Goal: Information Seeking & Learning: Find specific fact

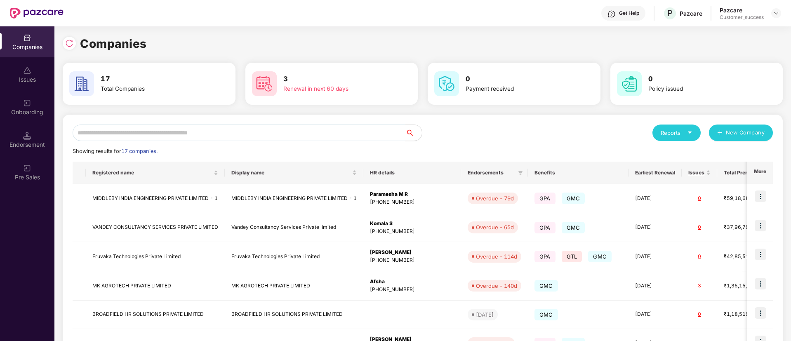
click at [175, 132] on input "text" at bounding box center [239, 133] width 333 height 17
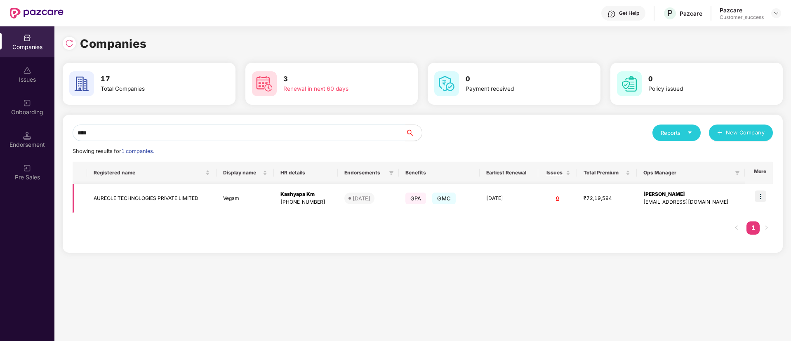
type input "****"
click at [759, 200] on img at bounding box center [761, 197] width 12 height 12
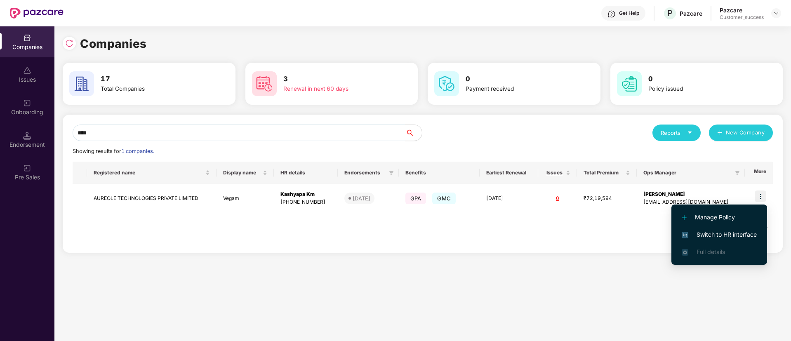
click at [724, 232] on span "Switch to HR interface" at bounding box center [719, 234] width 75 height 9
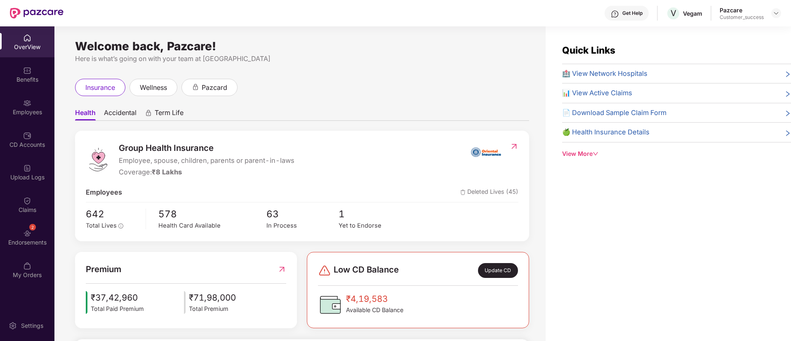
click at [21, 123] on div "OverView Benefits Employees CD Accounts Upload Logs Claims 2 Endorsements My Or…" at bounding box center [27, 156] width 54 height 261
click at [25, 120] on div "Employees" at bounding box center [27, 107] width 54 height 31
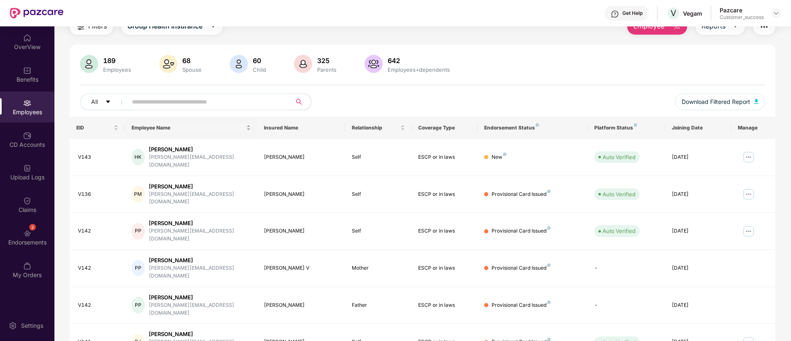
scroll to position [34, 0]
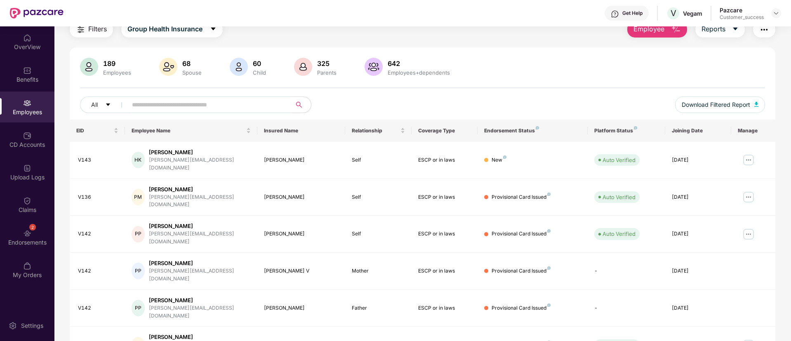
click at [172, 101] on input "text" at bounding box center [206, 105] width 148 height 12
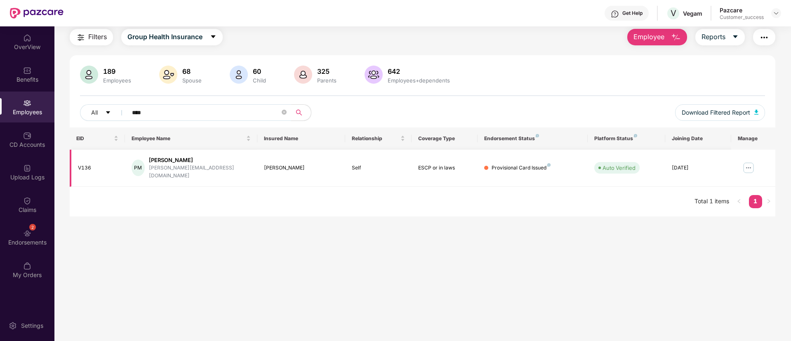
scroll to position [26, 0]
type input "****"
click at [86, 166] on div "V136" at bounding box center [98, 168] width 40 height 8
copy div "V136"
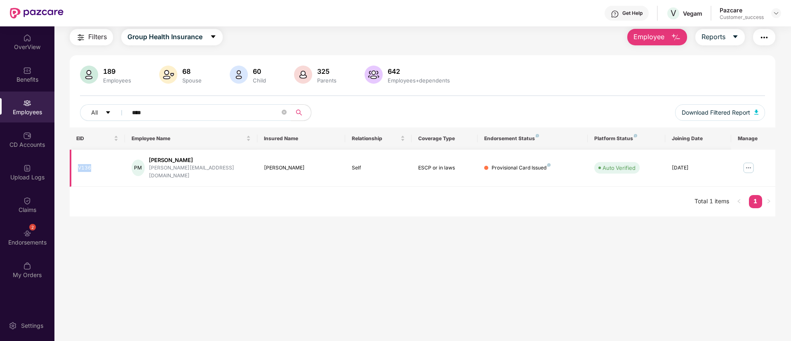
drag, startPoint x: 207, startPoint y: 158, endPoint x: 151, endPoint y: 159, distance: 55.7
click at [151, 159] on div "PM [PERSON_NAME] [PERSON_NAME][EMAIL_ADDRESS][DOMAIN_NAME]" at bounding box center [191, 168] width 119 height 24
copy div "[PERSON_NAME]"
click at [15, 243] on div "Endorsements" at bounding box center [27, 242] width 54 height 8
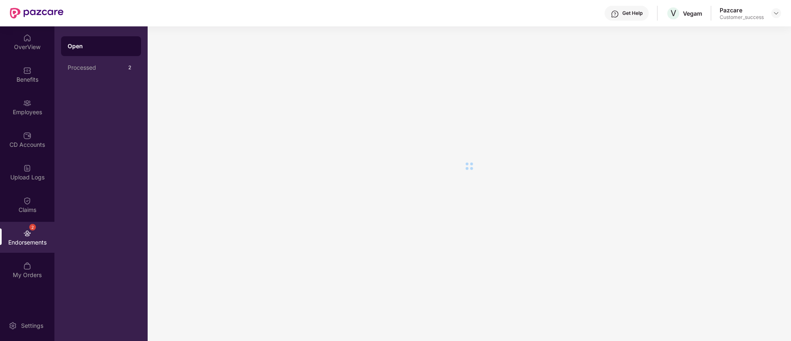
scroll to position [0, 0]
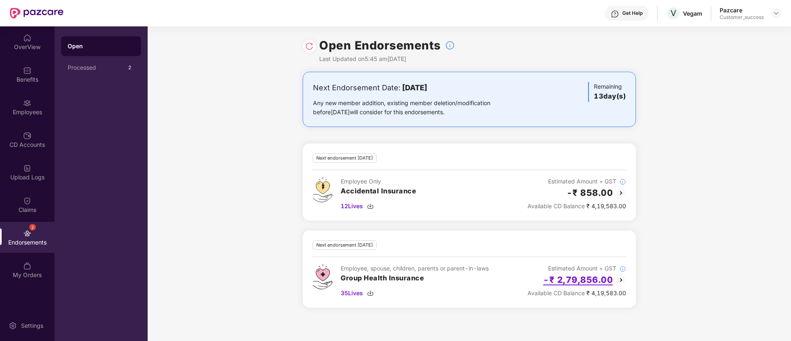
click at [612, 279] on h2 "-₹ 2,79,856.00" at bounding box center [578, 280] width 70 height 14
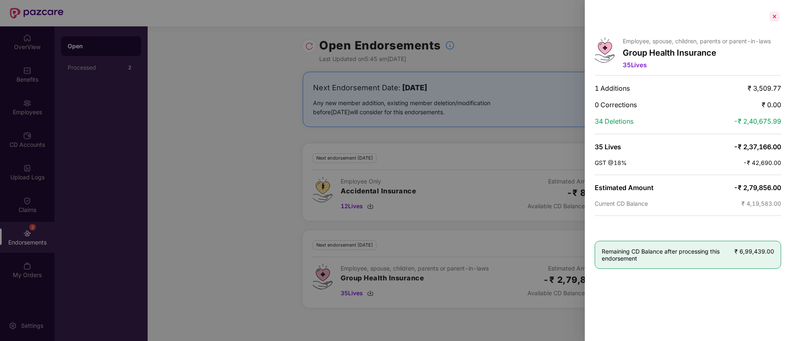
click at [771, 19] on div at bounding box center [774, 16] width 13 height 13
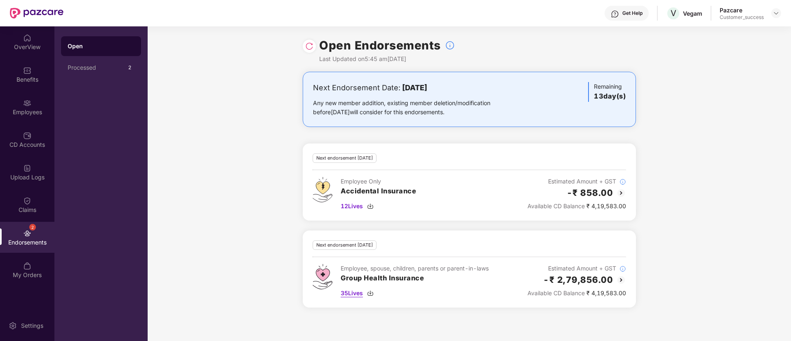
click at [355, 293] on span "35 Lives" at bounding box center [352, 293] width 22 height 9
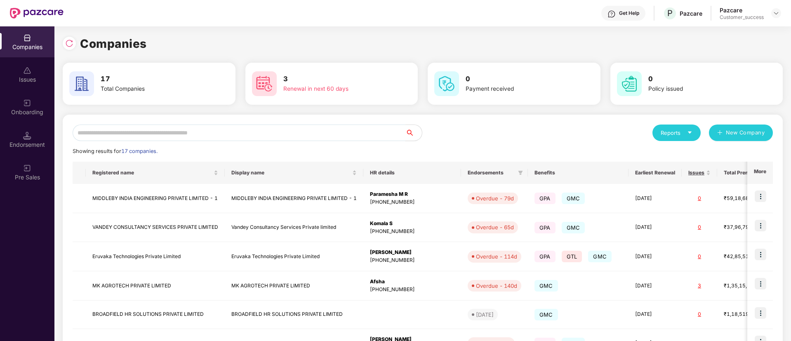
click at [260, 134] on input "text" at bounding box center [239, 133] width 333 height 17
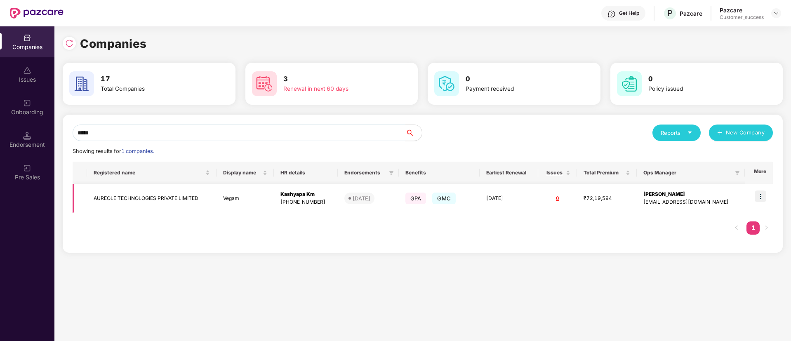
type input "*****"
click at [764, 197] on img at bounding box center [761, 197] width 12 height 12
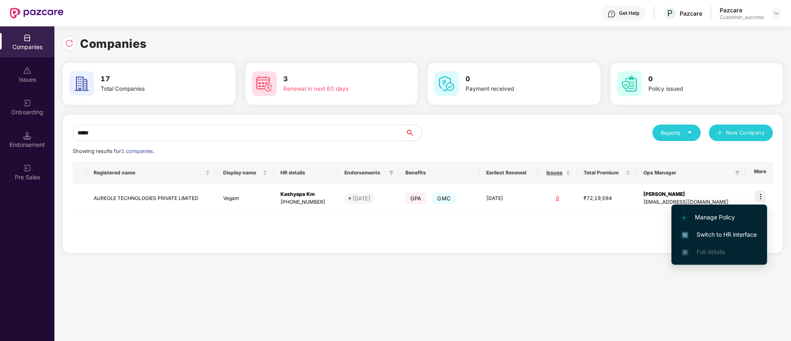
click at [708, 231] on span "Switch to HR interface" at bounding box center [719, 234] width 75 height 9
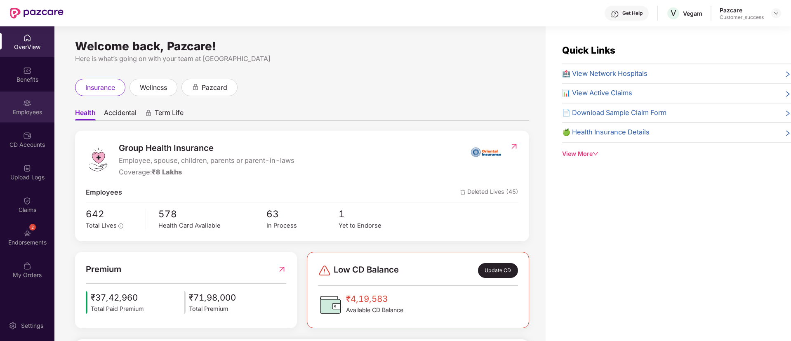
click at [28, 97] on div "Employees" at bounding box center [27, 107] width 54 height 31
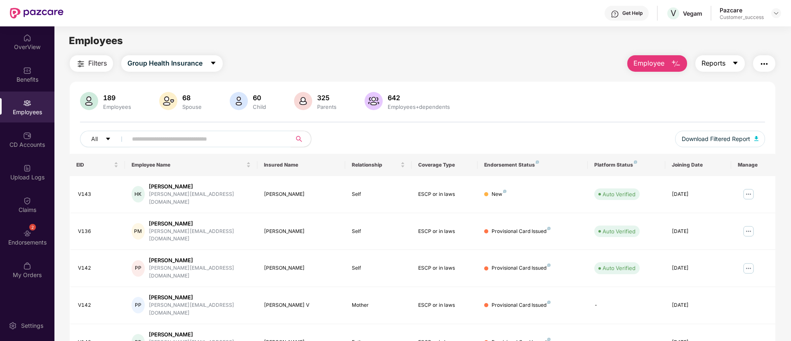
click at [735, 63] on icon "caret-down" at bounding box center [735, 63] width 5 height 3
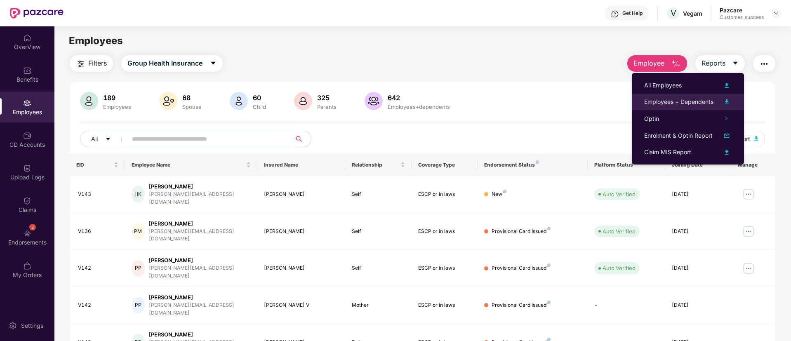
click at [723, 107] on li "Employees + Dependents" at bounding box center [688, 102] width 112 height 17
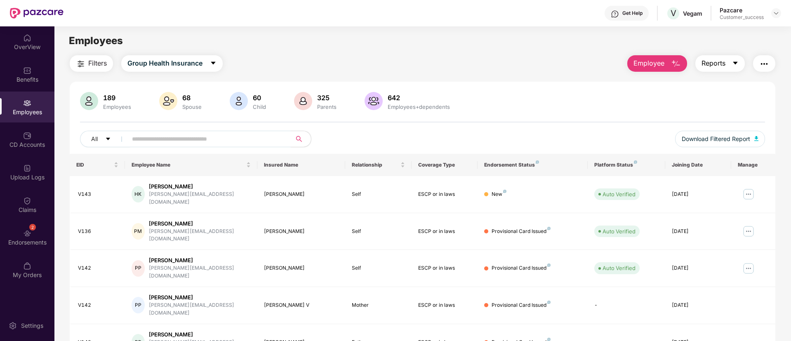
click at [726, 57] on button "Reports" at bounding box center [721, 63] width 50 height 17
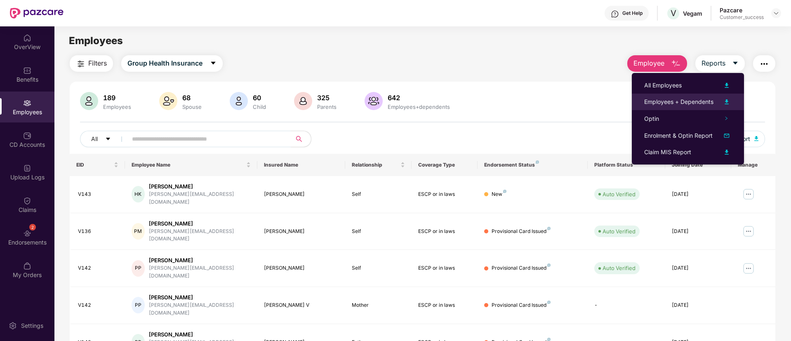
click at [727, 99] on img at bounding box center [727, 102] width 10 height 10
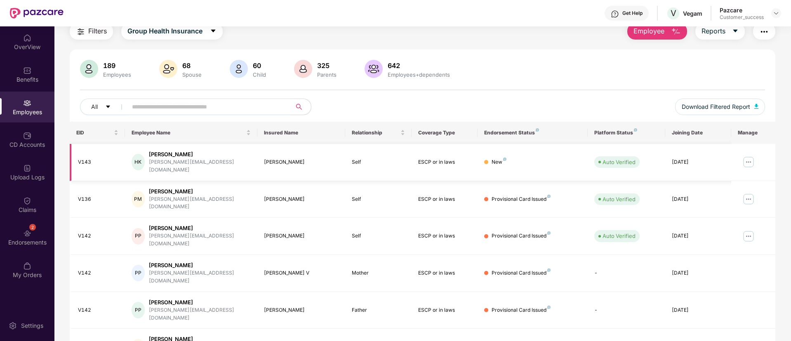
scroll to position [32, 0]
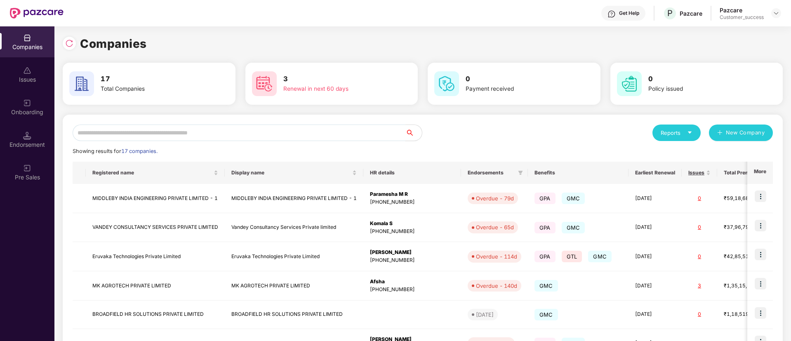
click at [163, 134] on input "text" at bounding box center [239, 133] width 333 height 17
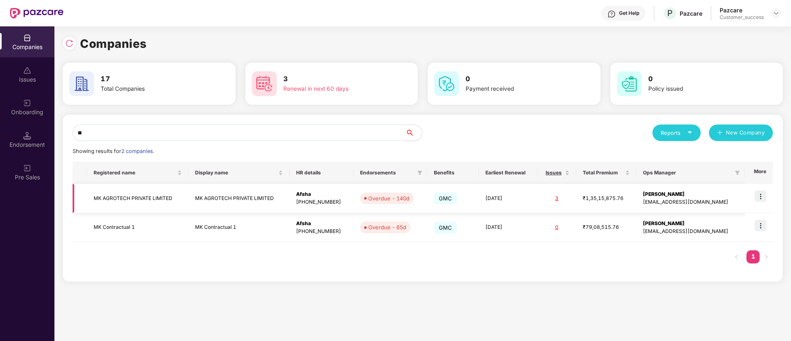
type input "**"
click at [212, 196] on td "MK AGROTECH PRIVATE LIMITED" at bounding box center [239, 198] width 101 height 29
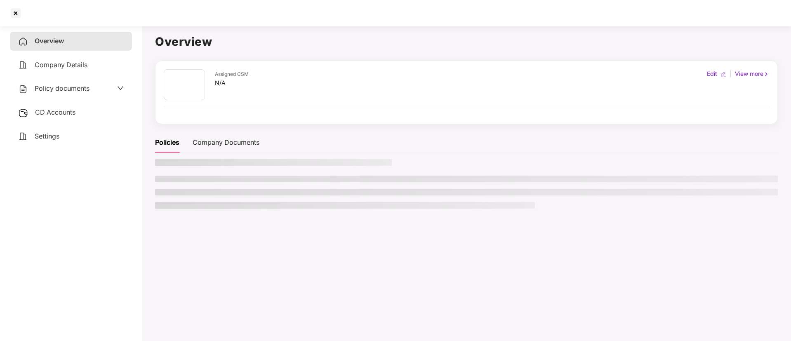
click at [212, 196] on ul at bounding box center [466, 192] width 623 height 33
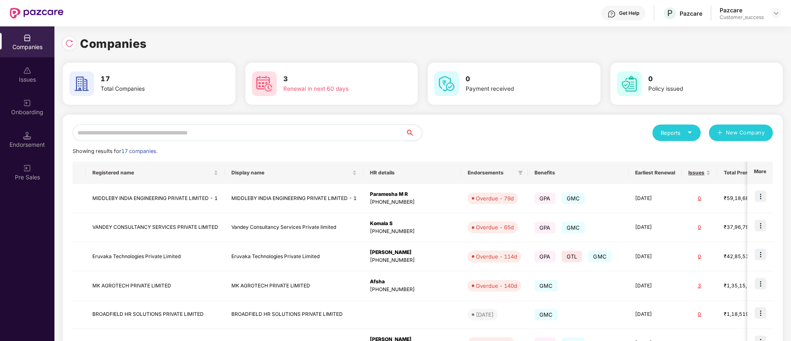
click at [202, 126] on input "text" at bounding box center [239, 133] width 333 height 17
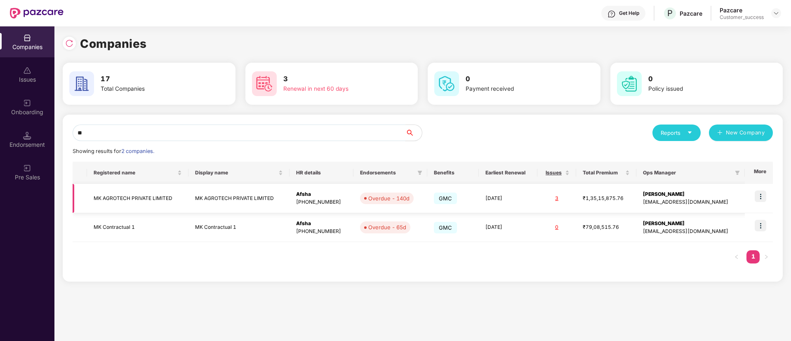
type input "**"
click at [762, 195] on img at bounding box center [761, 197] width 12 height 12
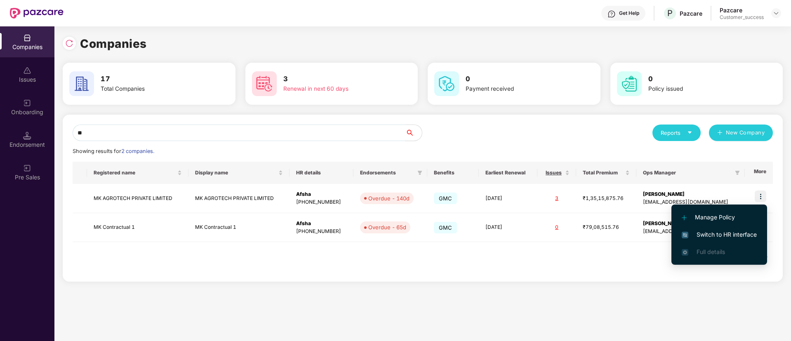
click at [709, 214] on span "Manage Policy" at bounding box center [719, 217] width 75 height 9
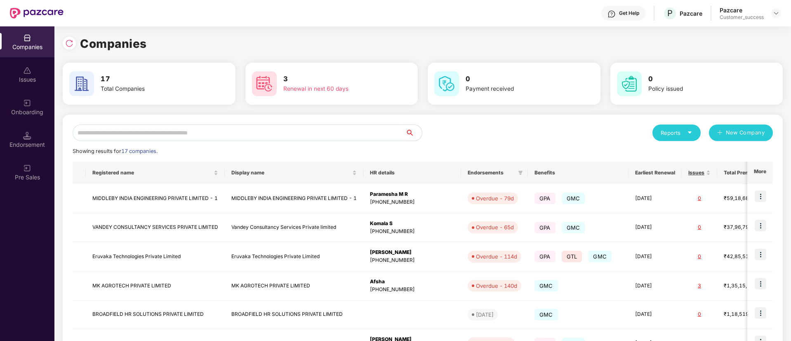
scroll to position [0, 0]
click at [210, 134] on input "text" at bounding box center [239, 133] width 333 height 17
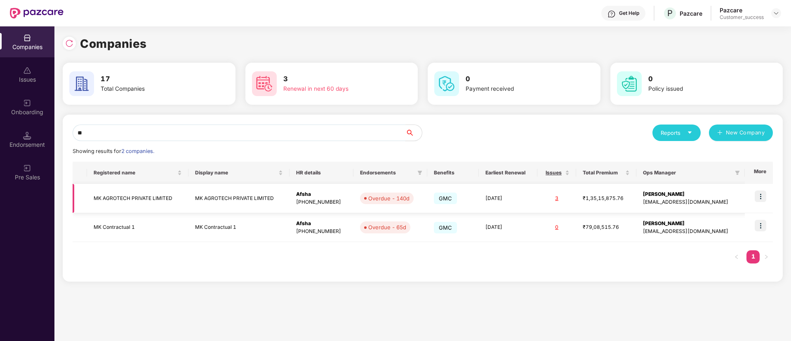
type input "**"
click at [757, 193] on img at bounding box center [761, 197] width 12 height 12
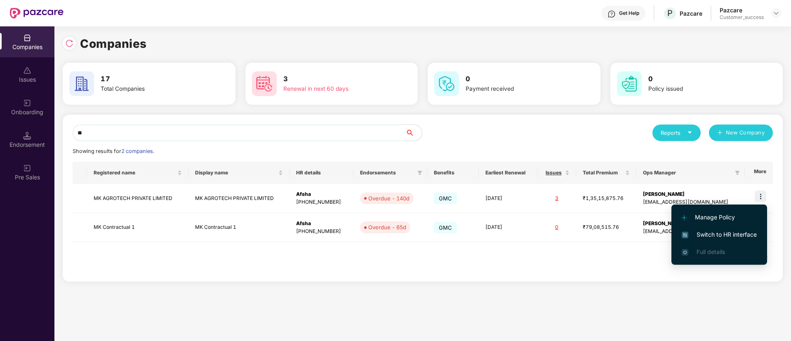
click at [701, 234] on span "Switch to HR interface" at bounding box center [719, 234] width 75 height 9
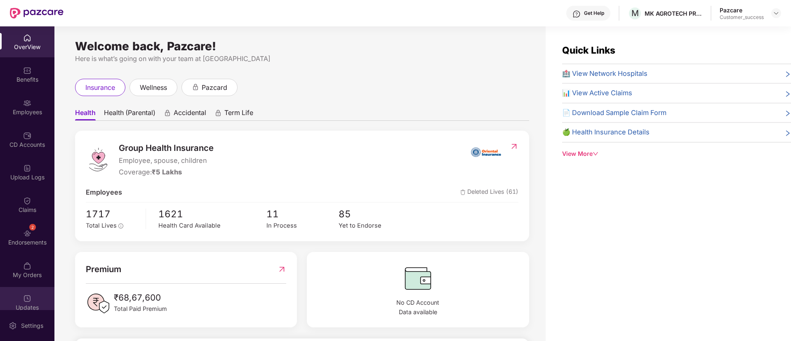
scroll to position [9, 0]
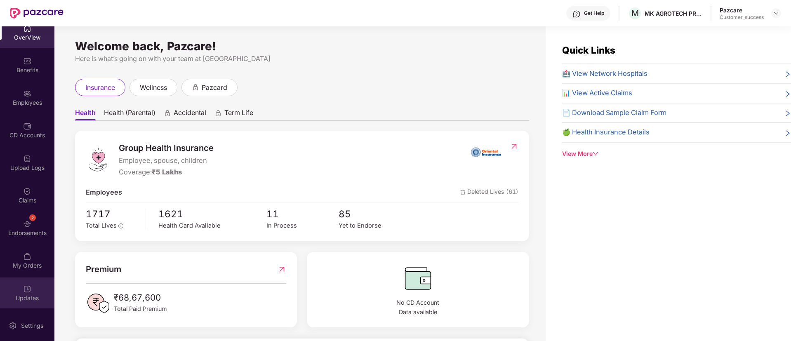
click at [28, 288] on img at bounding box center [27, 289] width 8 height 8
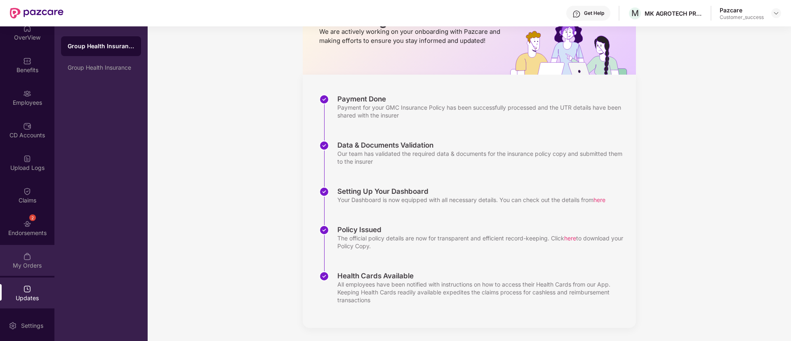
click at [19, 253] on div "My Orders" at bounding box center [27, 260] width 54 height 31
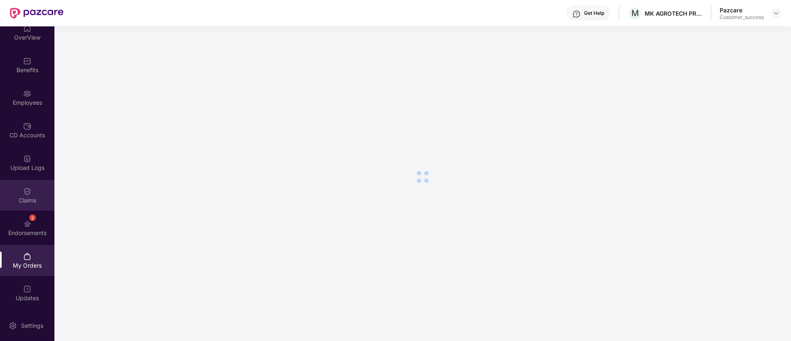
scroll to position [14, 0]
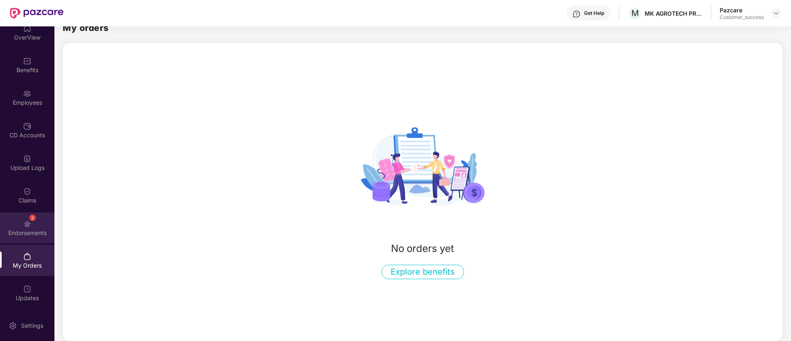
click at [24, 215] on div "2 Endorsements" at bounding box center [27, 227] width 54 height 31
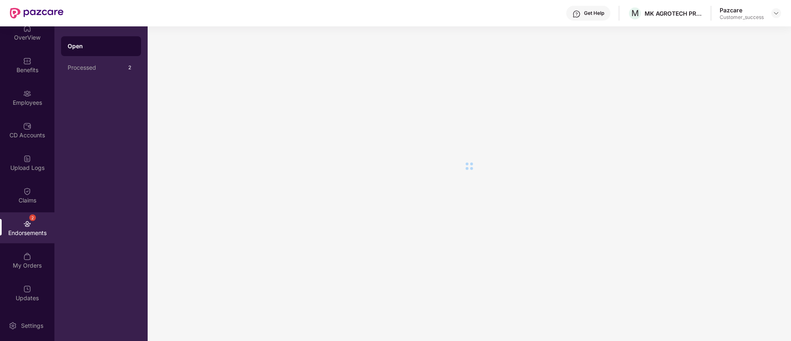
scroll to position [0, 0]
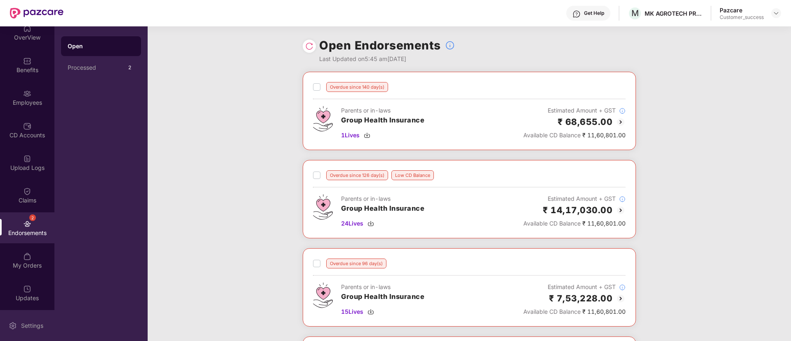
click at [32, 320] on div "Settings" at bounding box center [27, 325] width 54 height 31
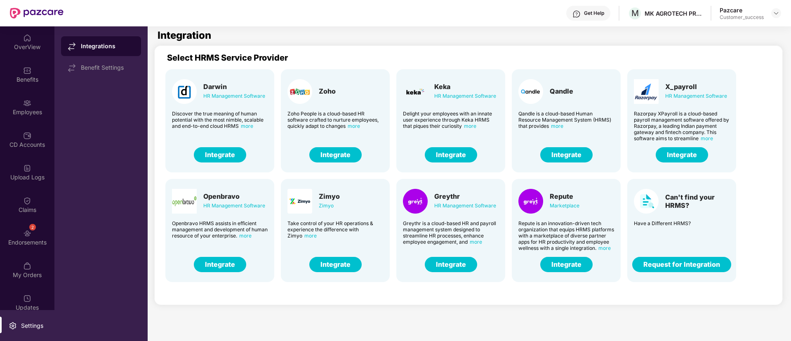
click at [460, 157] on button "Integrate" at bounding box center [451, 154] width 52 height 15
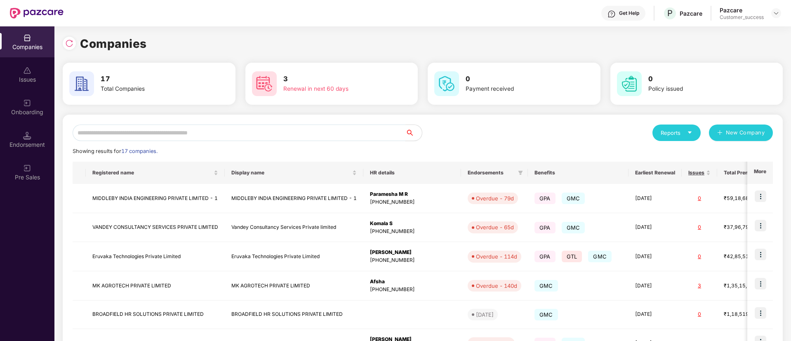
click at [200, 134] on input "text" at bounding box center [239, 133] width 333 height 17
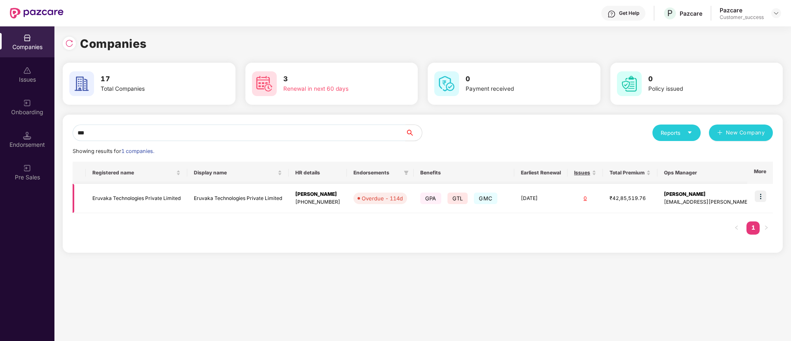
type input "***"
click at [760, 193] on img at bounding box center [761, 197] width 12 height 12
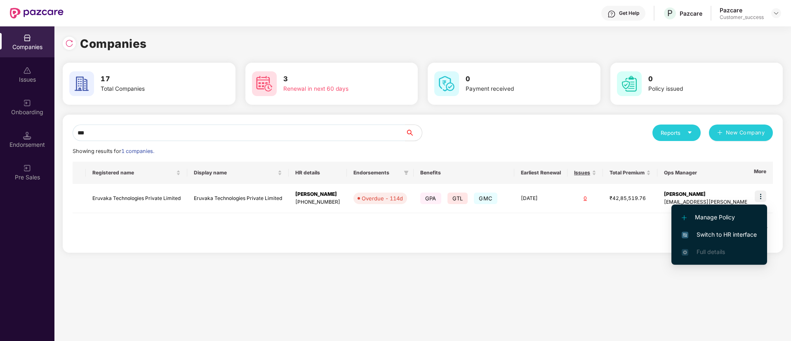
click at [704, 231] on span "Switch to HR interface" at bounding box center [719, 234] width 75 height 9
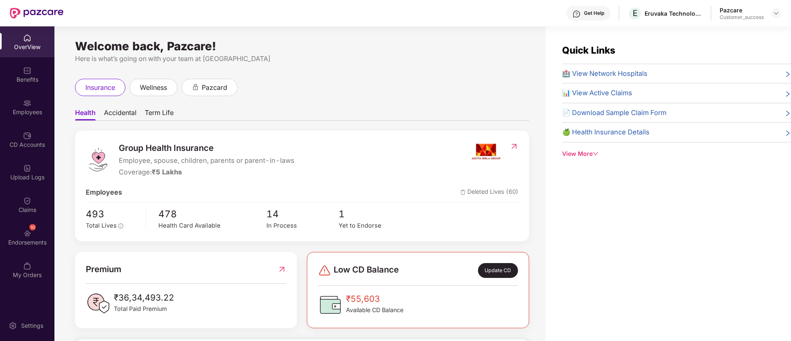
click at [116, 116] on span "Accidental" at bounding box center [120, 114] width 33 height 12
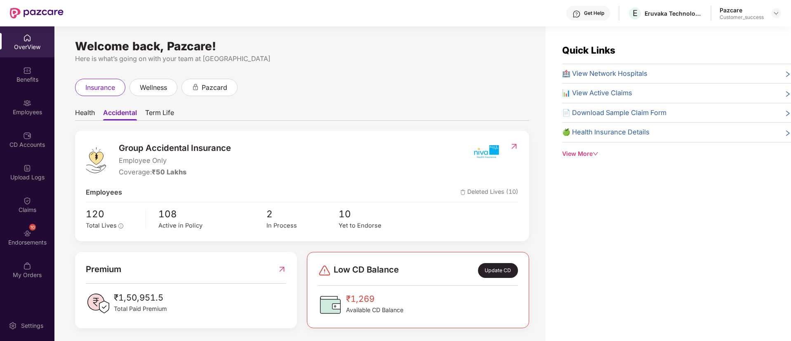
scroll to position [2, 0]
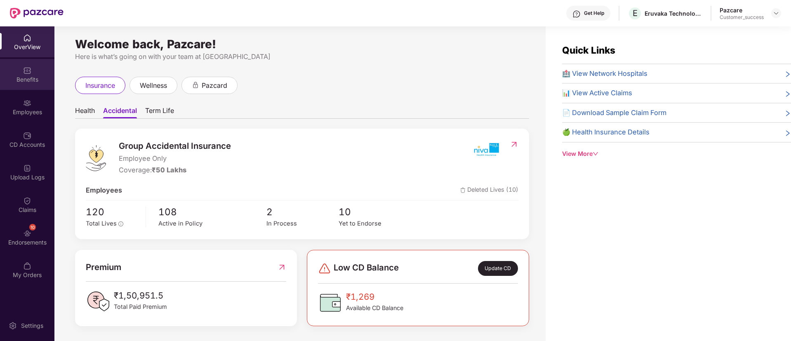
click at [22, 80] on div "Benefits" at bounding box center [27, 79] width 54 height 8
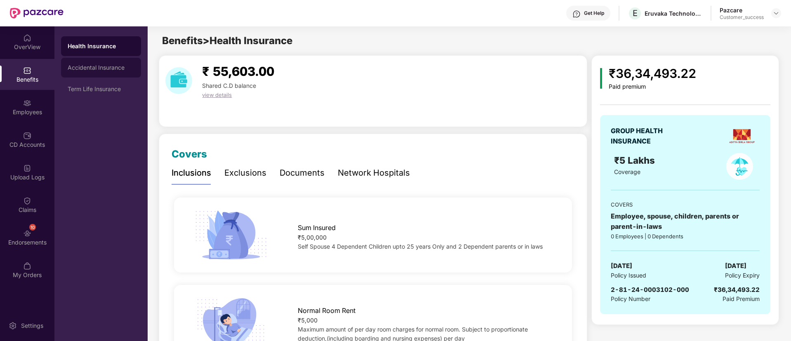
click at [89, 66] on div "Accidental Insurance" at bounding box center [101, 67] width 67 height 7
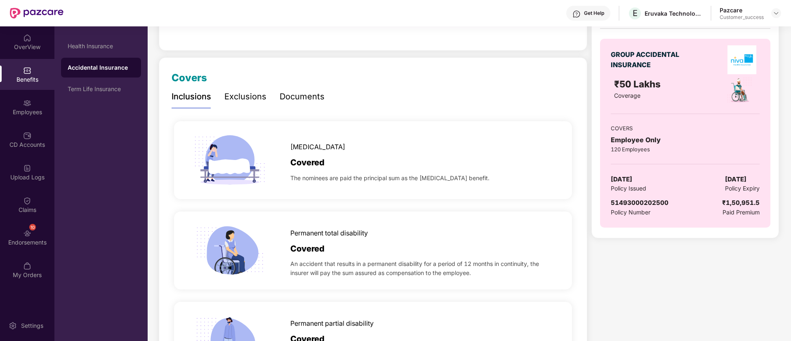
scroll to position [0, 0]
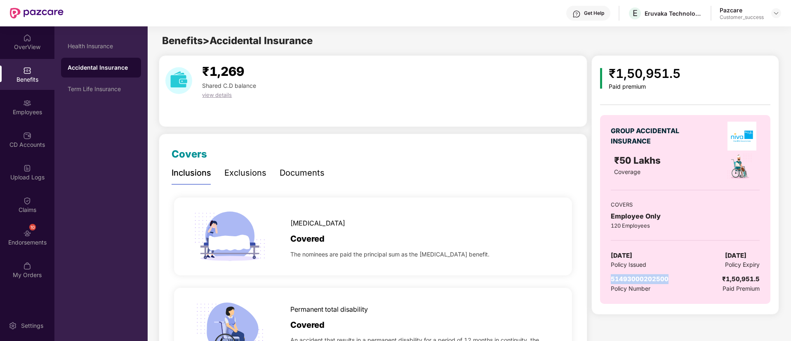
drag, startPoint x: 667, startPoint y: 278, endPoint x: 595, endPoint y: 283, distance: 72.0
click at [595, 283] on div "₹1,50,951.5 Paid premium GROUP ACCIDENTAL INSURANCE ₹50 Lakhs Coverage COVERS E…" at bounding box center [685, 184] width 187 height 259
copy span "51493000202500"
